Goal: Task Accomplishment & Management: Manage account settings

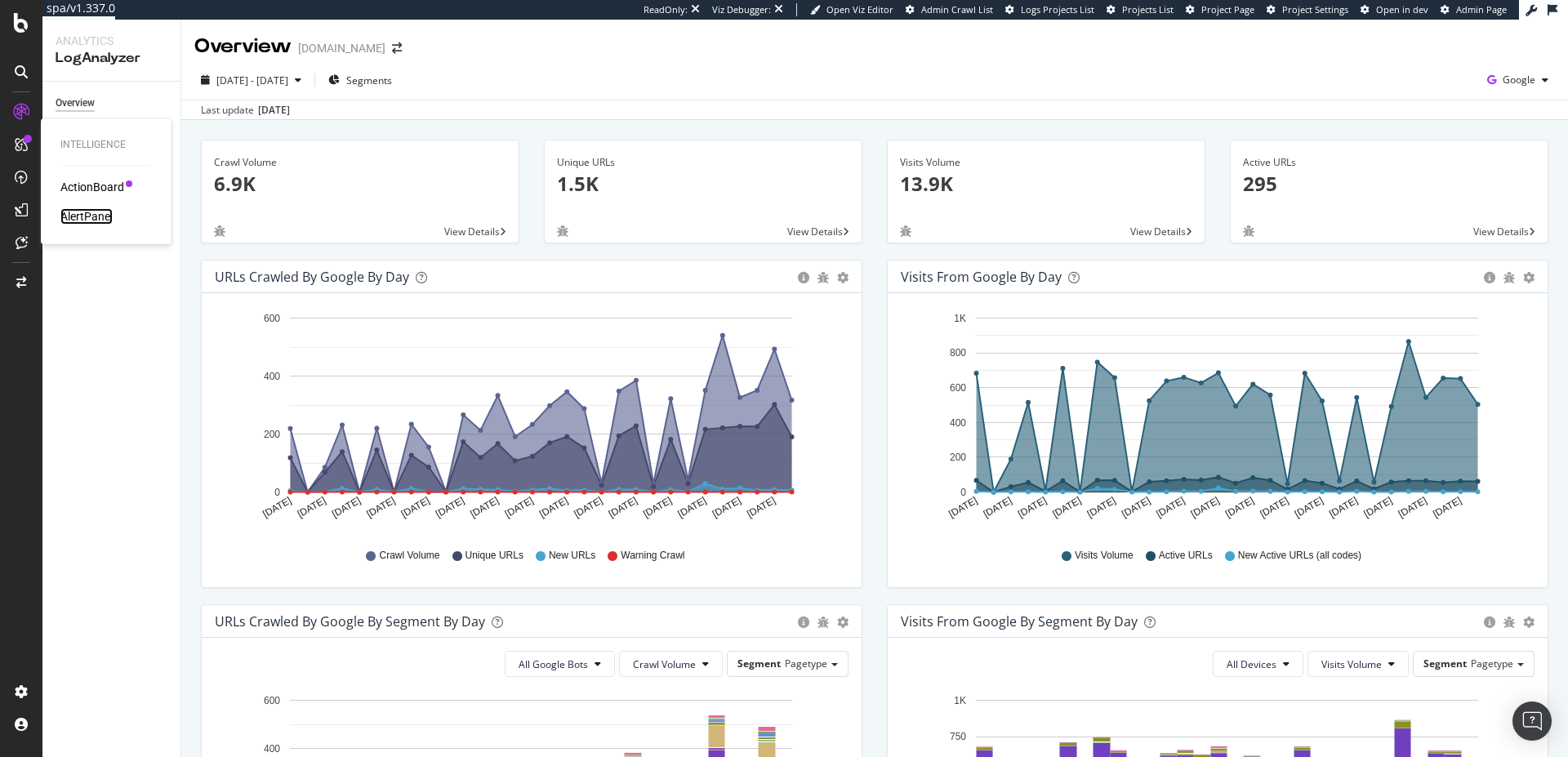
click at [81, 218] on div "AlertPanel" at bounding box center [86, 217] width 52 height 16
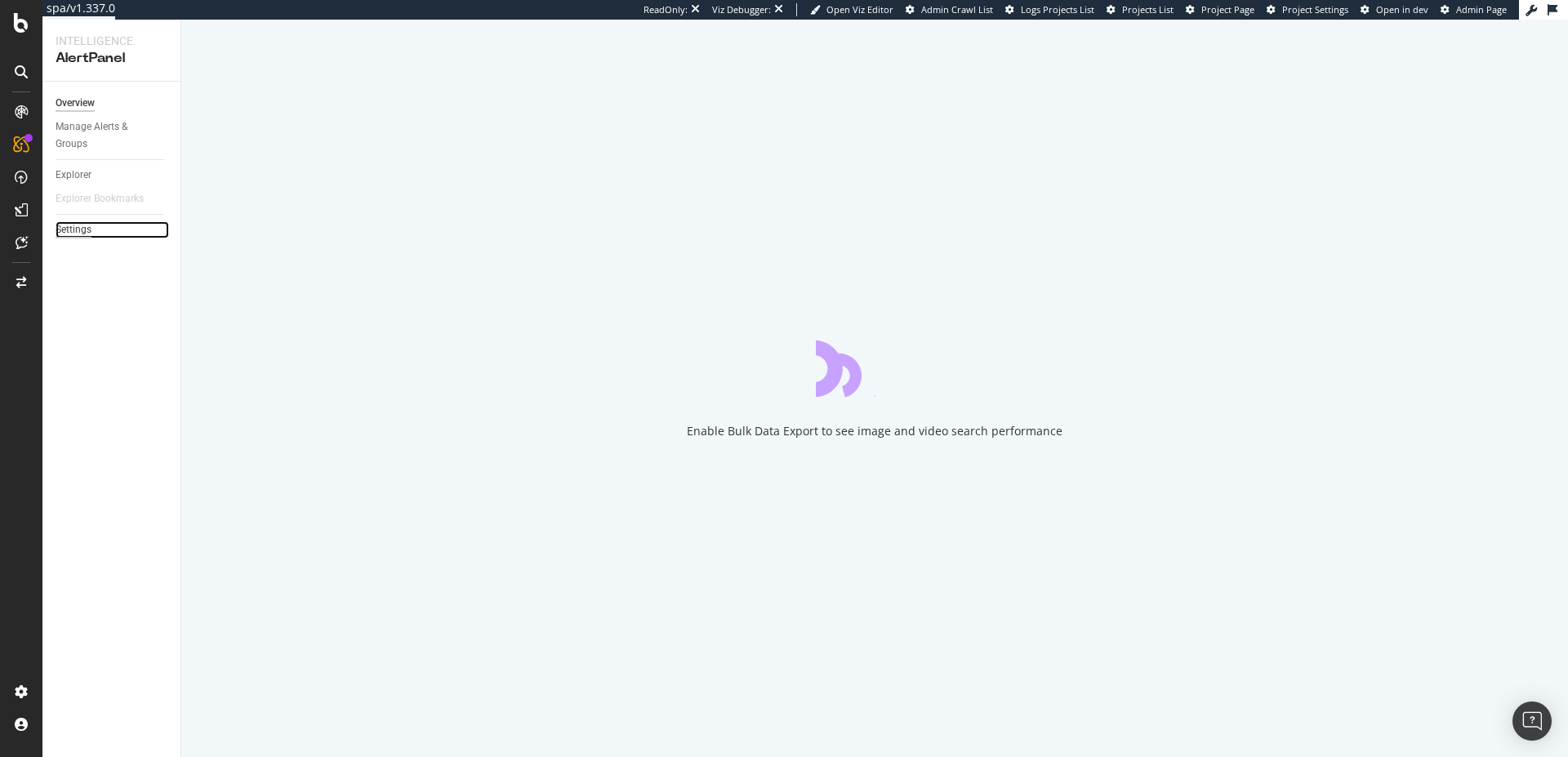
click at [81, 230] on div "Settings" at bounding box center [73, 229] width 36 height 17
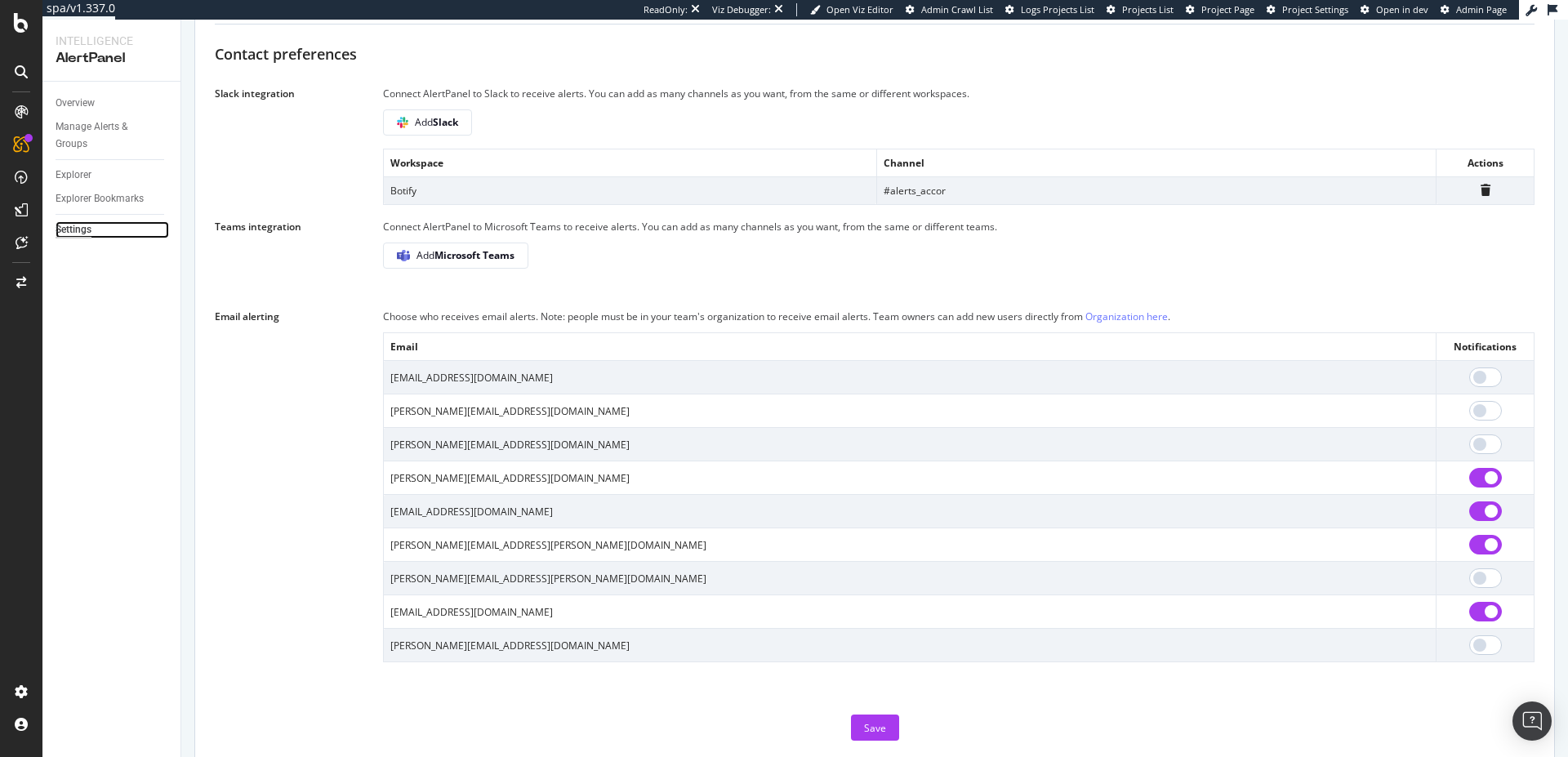
scroll to position [933, 0]
